Goal: Task Accomplishment & Management: Complete application form

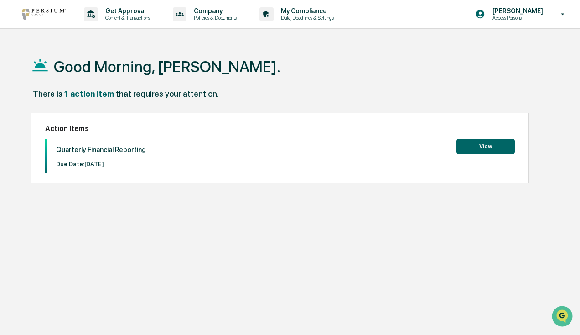
click at [502, 147] on button "View" at bounding box center [486, 147] width 58 height 16
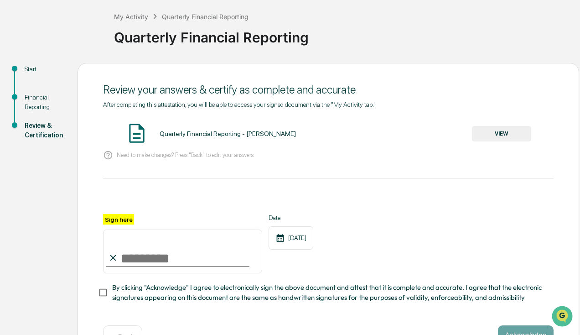
scroll to position [78, 0]
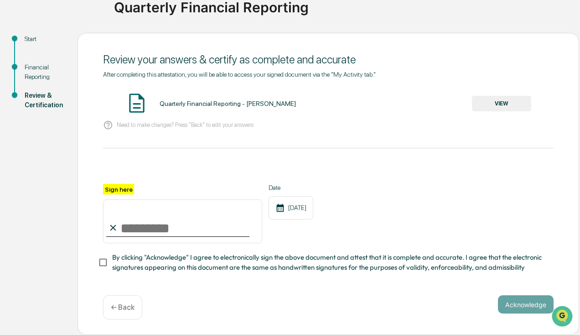
click at [497, 100] on button "VIEW" at bounding box center [501, 104] width 59 height 16
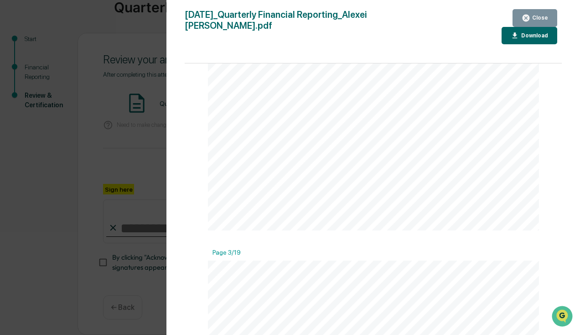
scroll to position [502, 0]
click at [534, 19] on div "Close" at bounding box center [540, 18] width 18 height 6
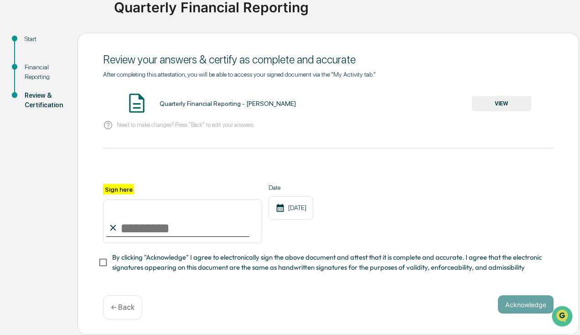
click at [26, 34] on div "Start" at bounding box center [44, 39] width 38 height 10
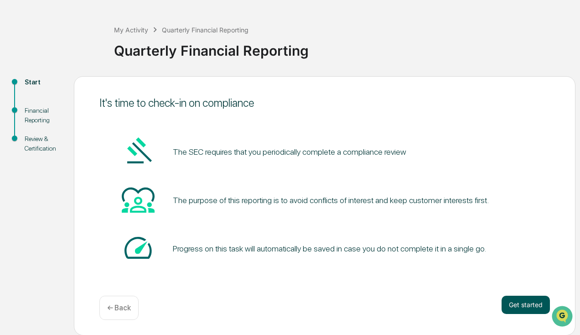
click at [528, 305] on button "Get started" at bounding box center [526, 305] width 48 height 18
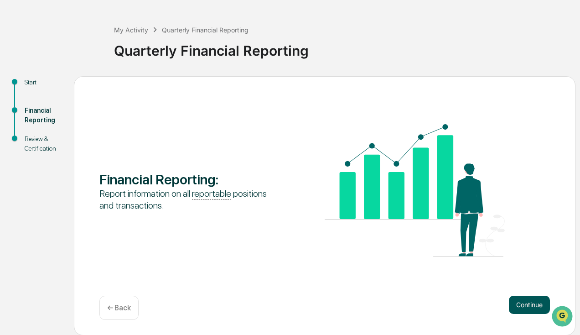
click at [531, 308] on button "Continue" at bounding box center [529, 305] width 41 height 18
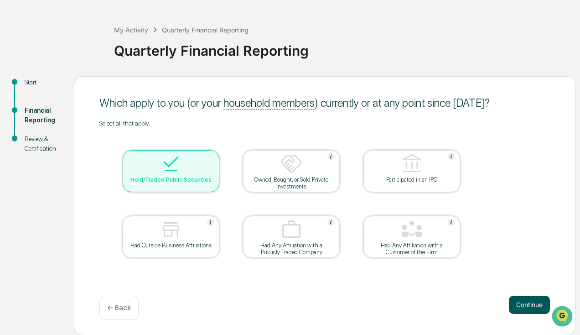
click at [537, 308] on button "Continue" at bounding box center [529, 305] width 41 height 18
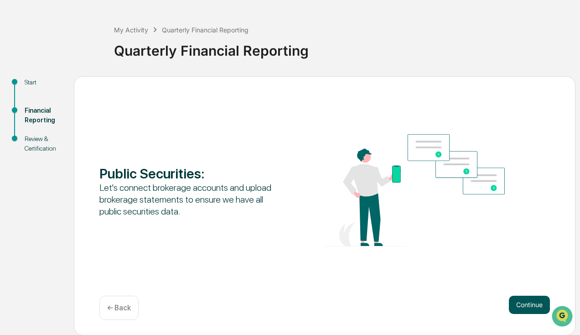
click at [528, 309] on button "Continue" at bounding box center [529, 305] width 41 height 18
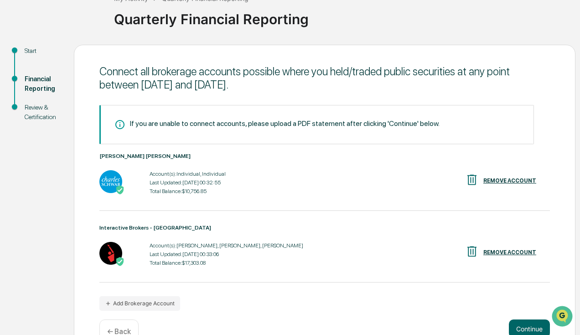
scroll to position [88, 0]
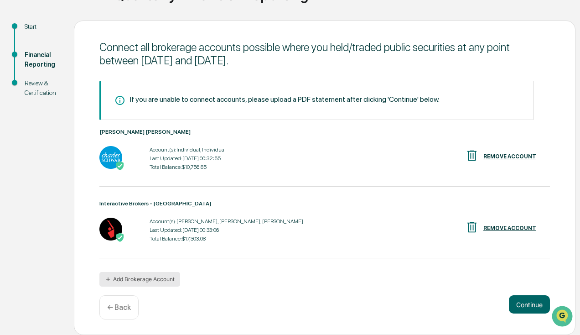
click at [145, 279] on button "Add Brokerage Account" at bounding box center [139, 279] width 81 height 15
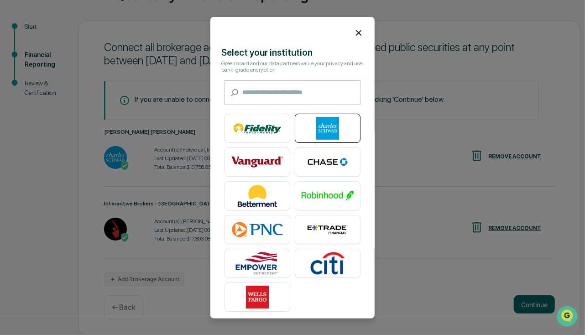
click at [326, 121] on img at bounding box center [328, 128] width 52 height 23
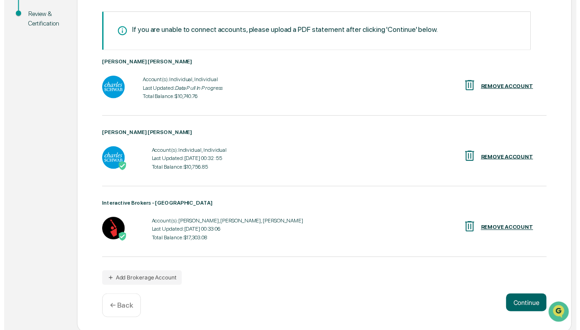
scroll to position [160, 0]
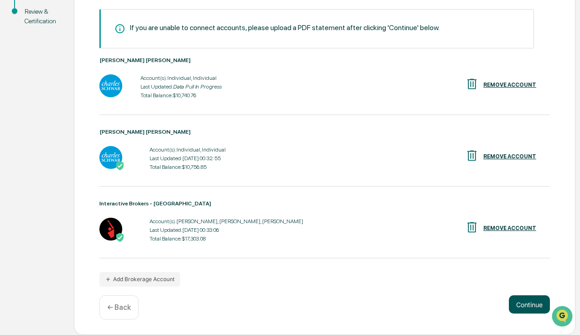
click at [521, 309] on button "Continue" at bounding box center [529, 304] width 41 height 18
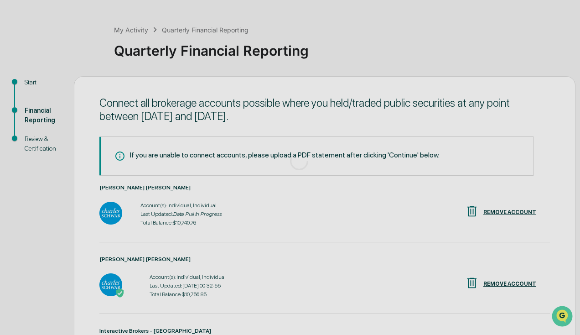
scroll to position [131, 0]
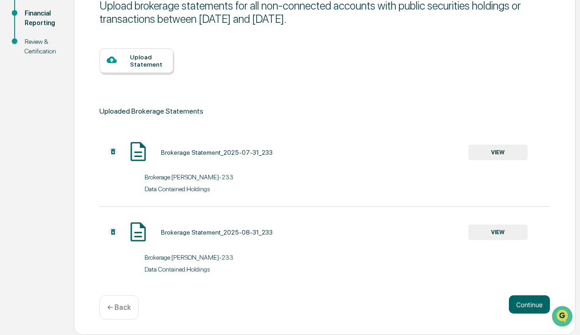
click at [142, 62] on div "Upload Statement" at bounding box center [148, 60] width 36 height 15
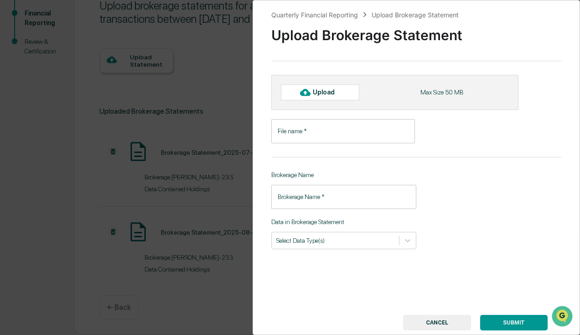
click at [331, 94] on div "Upload" at bounding box center [328, 92] width 30 height 7
type input "**********"
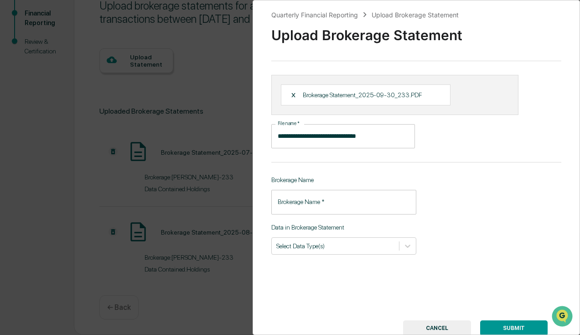
scroll to position [34, 0]
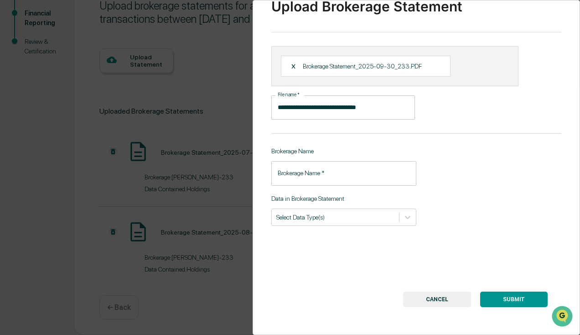
click at [509, 295] on button "SUBMIT" at bounding box center [515, 300] width 68 height 16
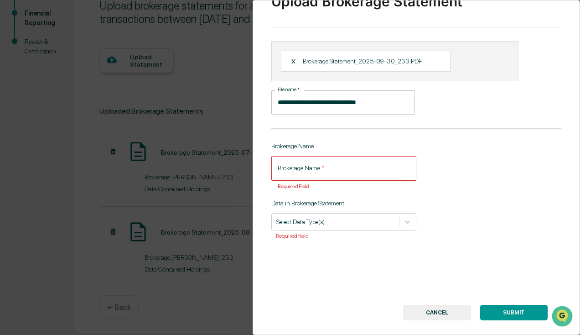
click at [340, 172] on input "Brokerage Name   *" at bounding box center [344, 168] width 145 height 24
click at [346, 221] on div at bounding box center [336, 222] width 118 height 9
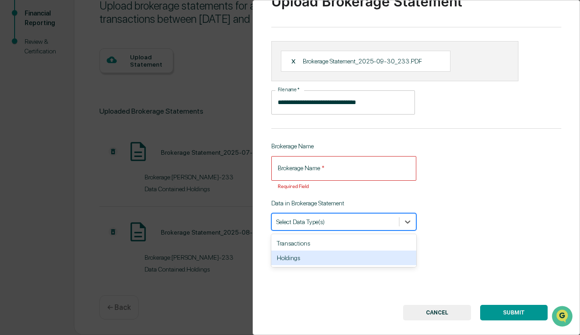
click at [293, 257] on div "Holdings" at bounding box center [344, 258] width 145 height 15
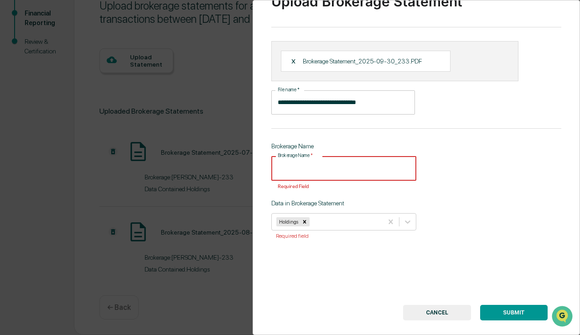
click at [313, 166] on div "Brokerage Name   * Brokerage Name   * Required Field" at bounding box center [344, 173] width 145 height 34
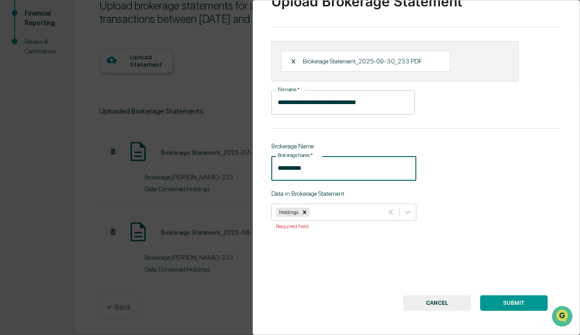
type input "**********"
click at [513, 306] on button "SUBMIT" at bounding box center [515, 303] width 68 height 16
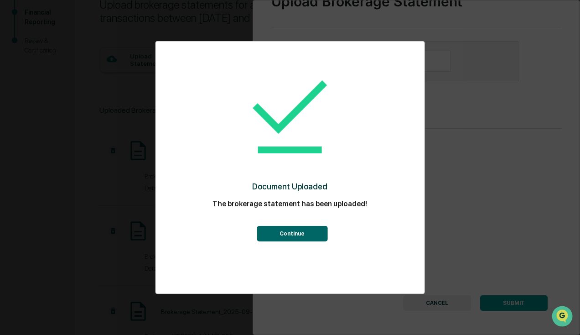
click at [308, 236] on button "Continue" at bounding box center [292, 234] width 71 height 16
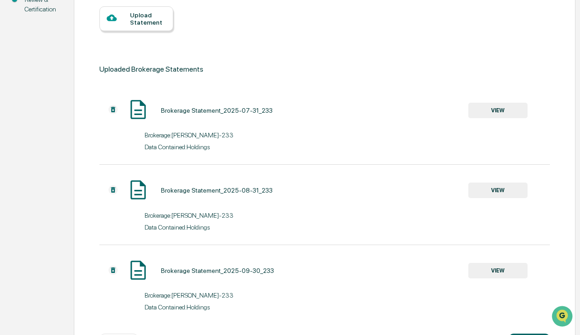
scroll to position [212, 0]
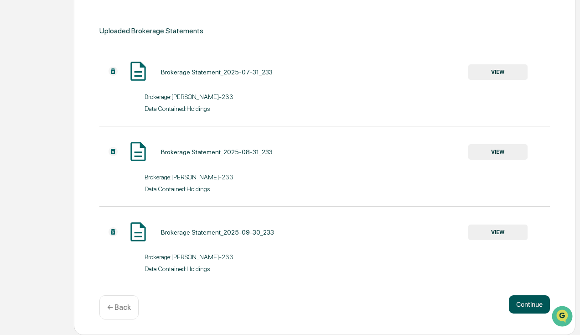
click at [541, 309] on button "Continue" at bounding box center [529, 304] width 41 height 18
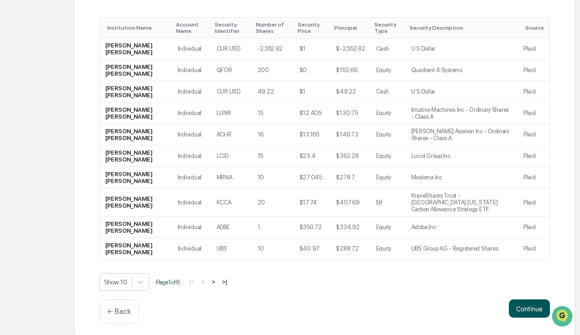
click at [537, 308] on button "Continue" at bounding box center [529, 308] width 41 height 18
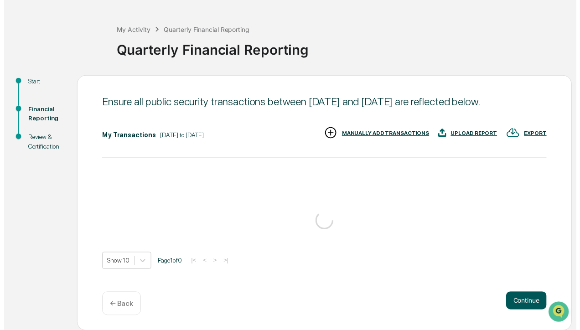
scroll to position [247, 0]
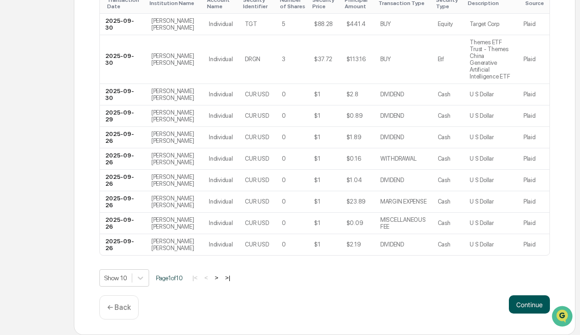
click at [535, 306] on button "Continue" at bounding box center [529, 304] width 41 height 18
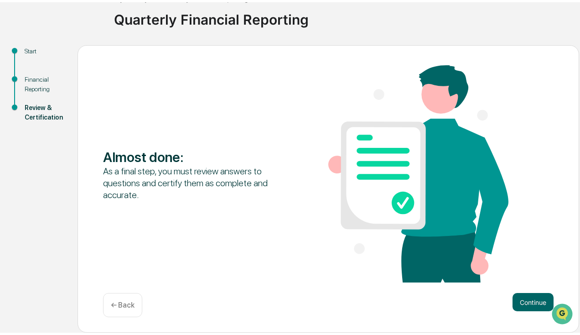
scroll to position [61, 0]
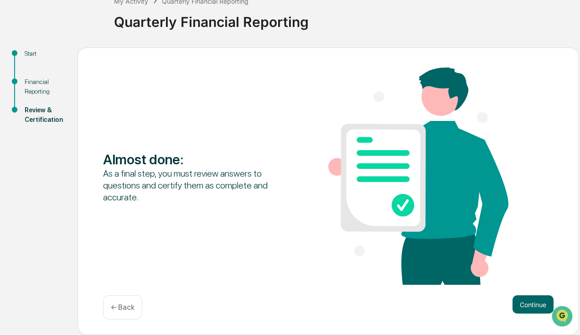
click at [535, 306] on button "Continue" at bounding box center [533, 304] width 41 height 18
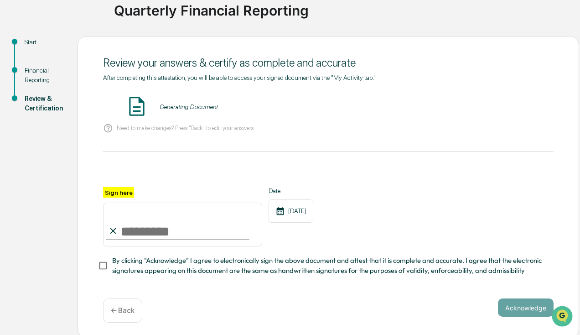
scroll to position [78, 0]
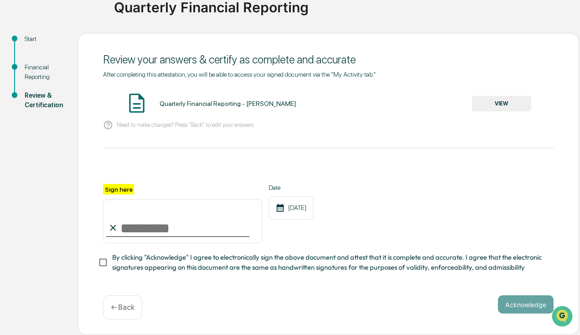
click at [163, 224] on input "Sign here" at bounding box center [182, 221] width 159 height 44
type input "**********"
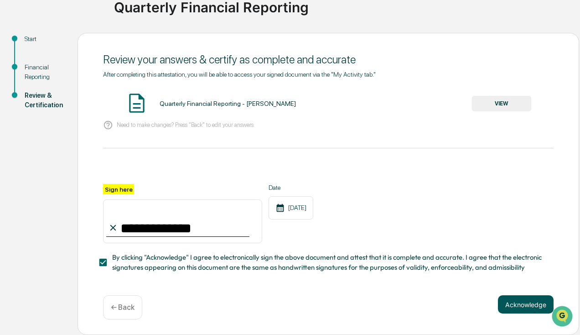
click at [509, 302] on button "Acknowledge" at bounding box center [526, 304] width 56 height 18
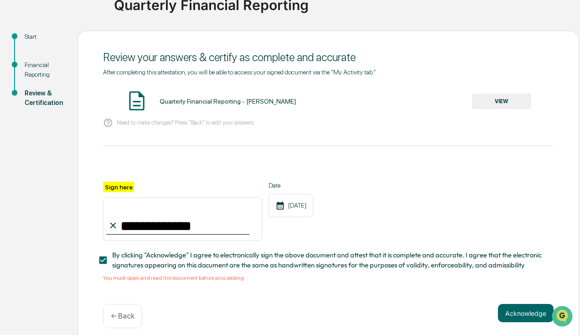
click at [502, 99] on button "VIEW" at bounding box center [501, 102] width 59 height 16
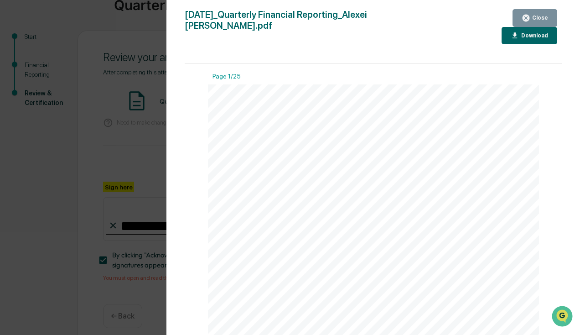
click at [520, 32] on div "Download" at bounding box center [534, 35] width 29 height 6
